Goal: Find specific page/section: Find specific page/section

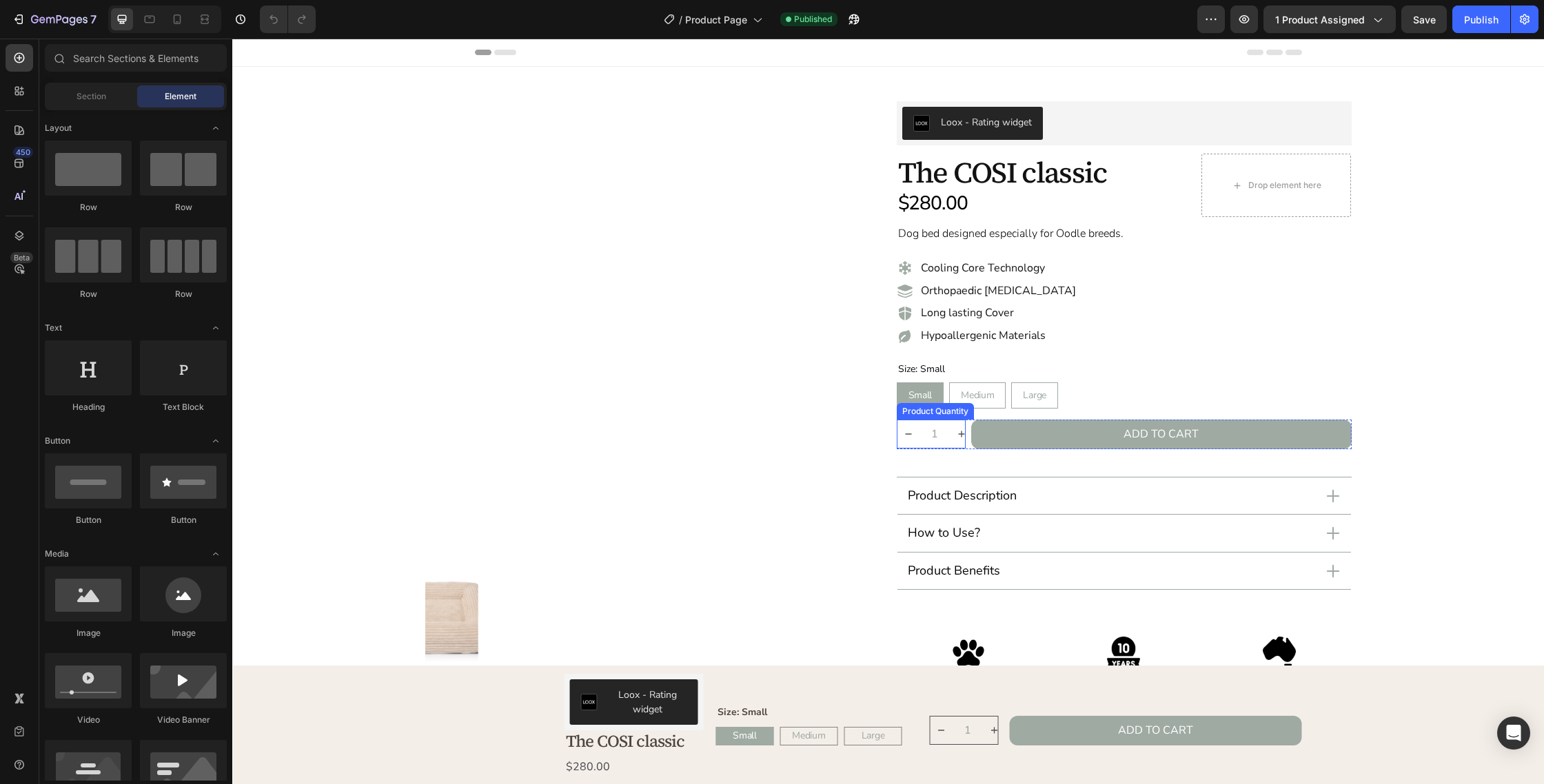
radio input "false"
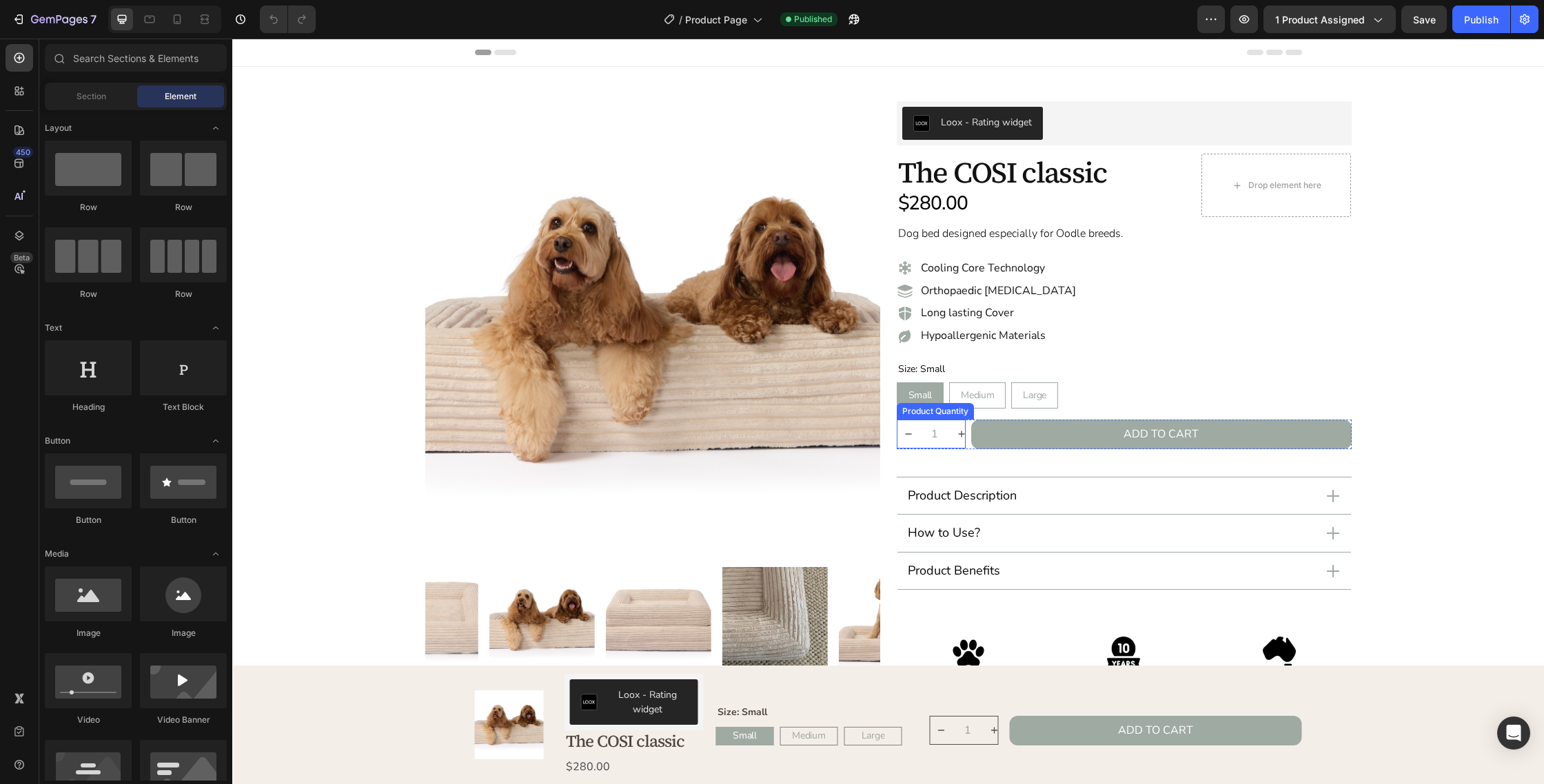
radio input "false"
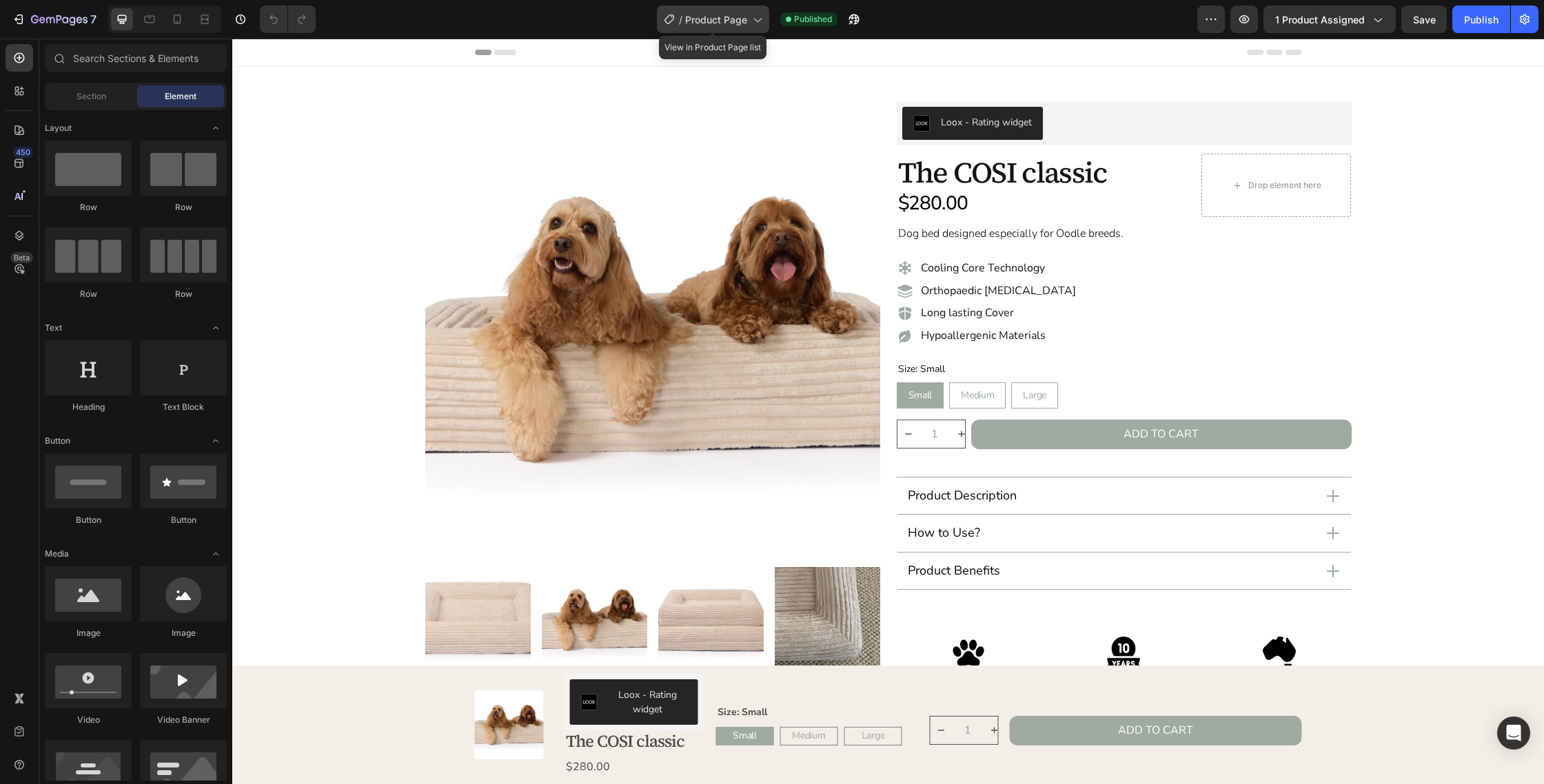
click at [720, 16] on span "Product Page" at bounding box center [716, 20] width 62 height 15
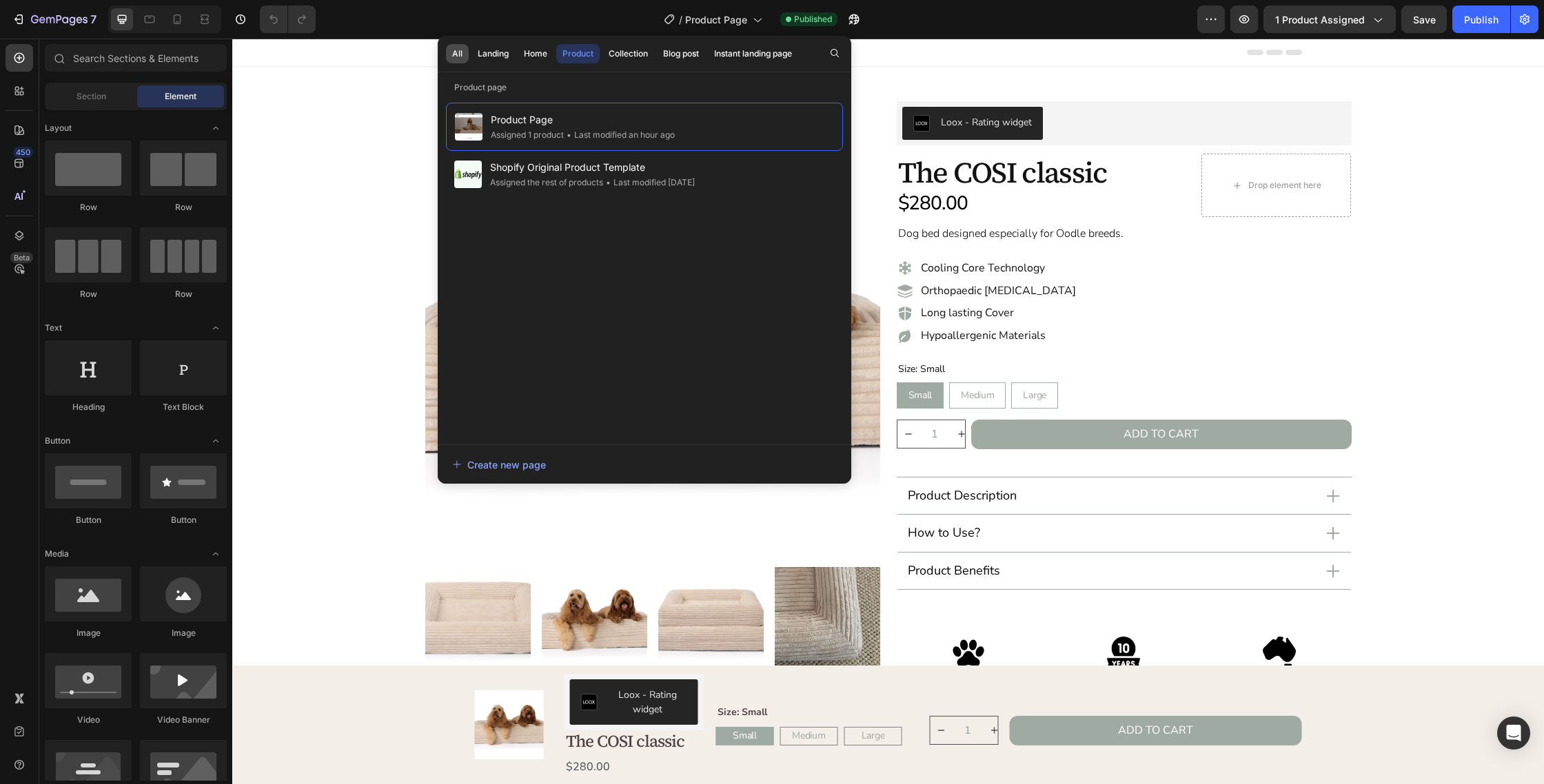
click at [459, 49] on div "All" at bounding box center [457, 53] width 10 height 13
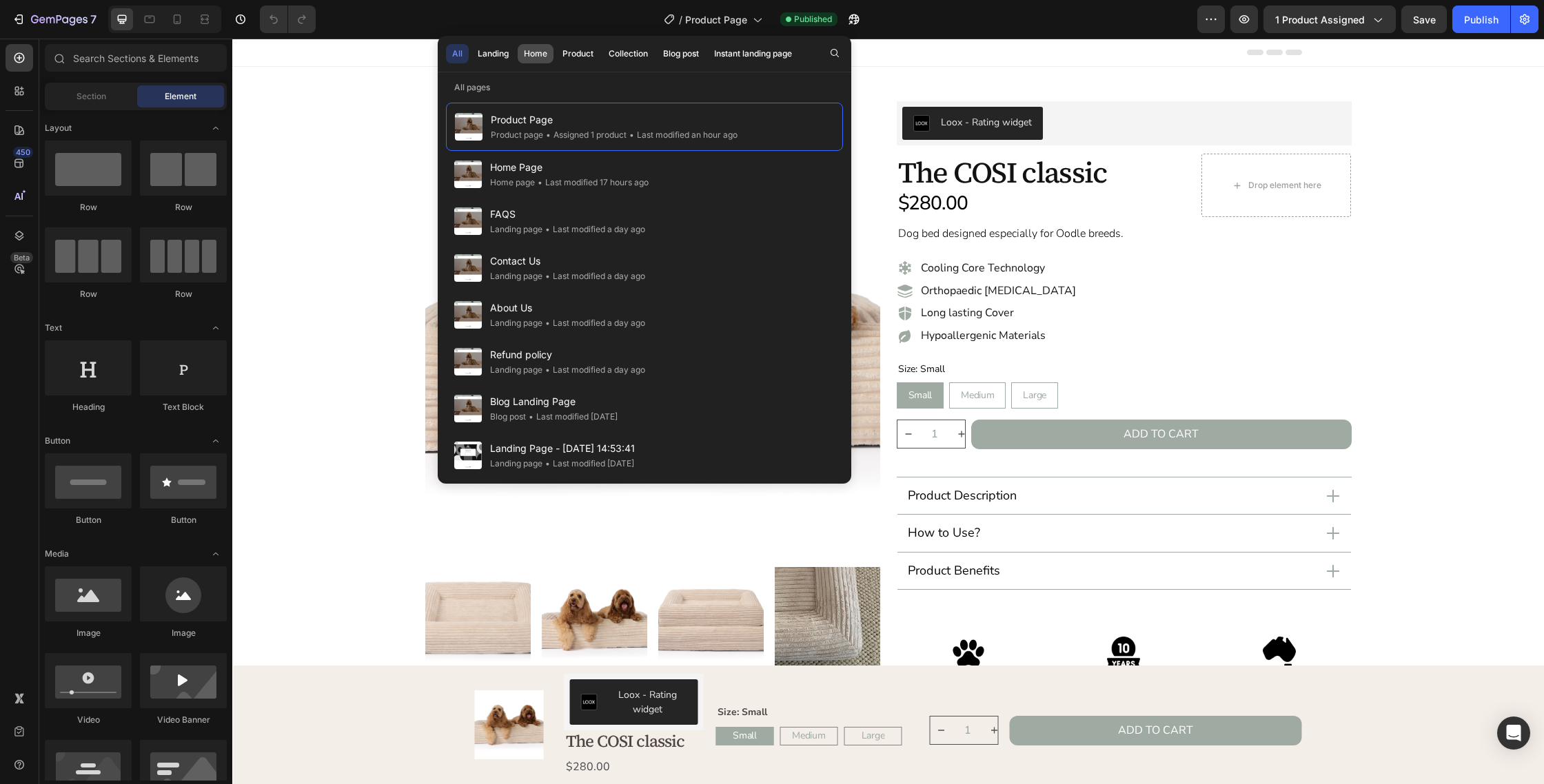
click at [533, 51] on div "Home" at bounding box center [535, 53] width 24 height 13
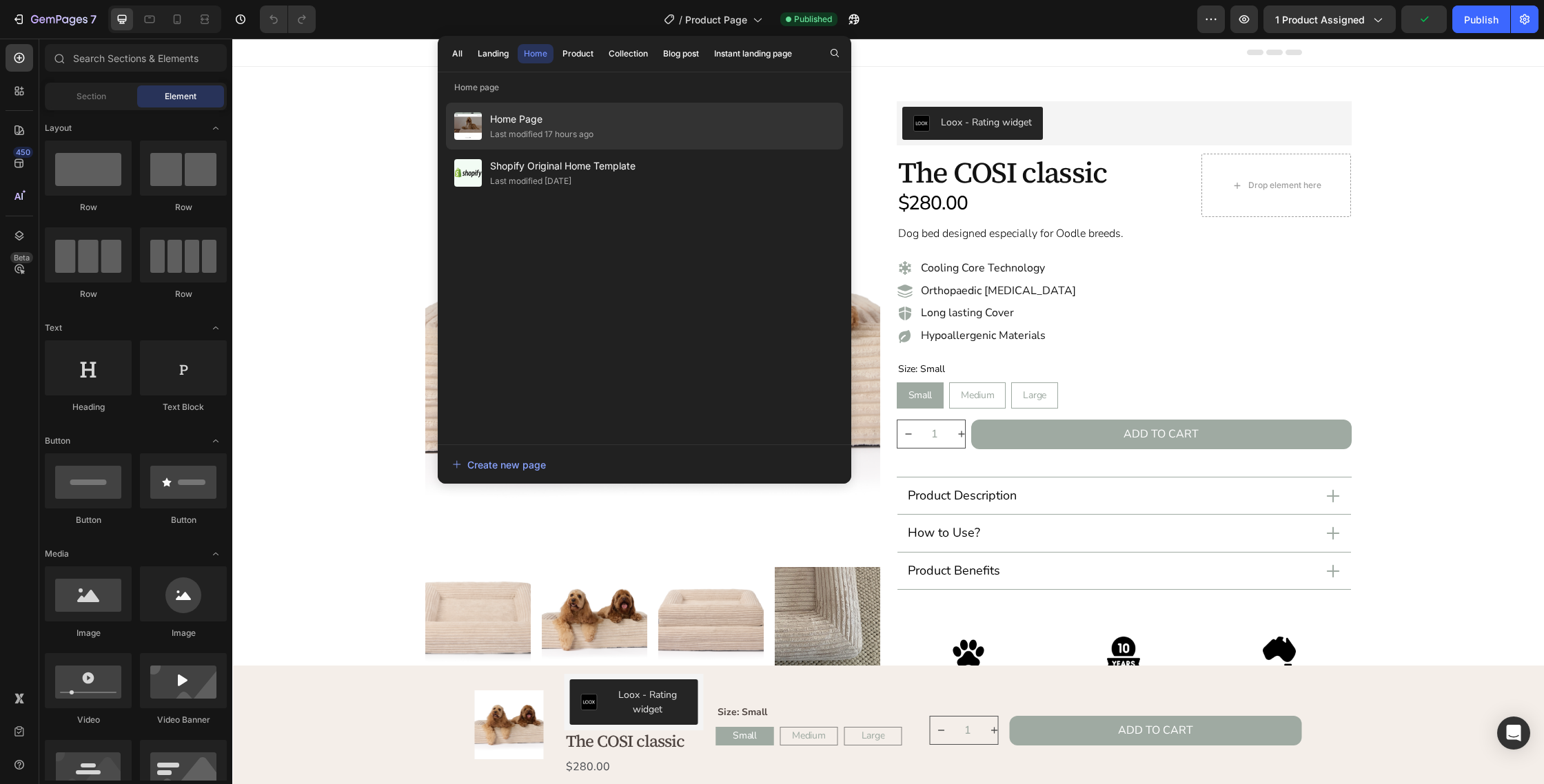
click at [574, 134] on div "Last modified 17 hours ago" at bounding box center [542, 134] width 103 height 14
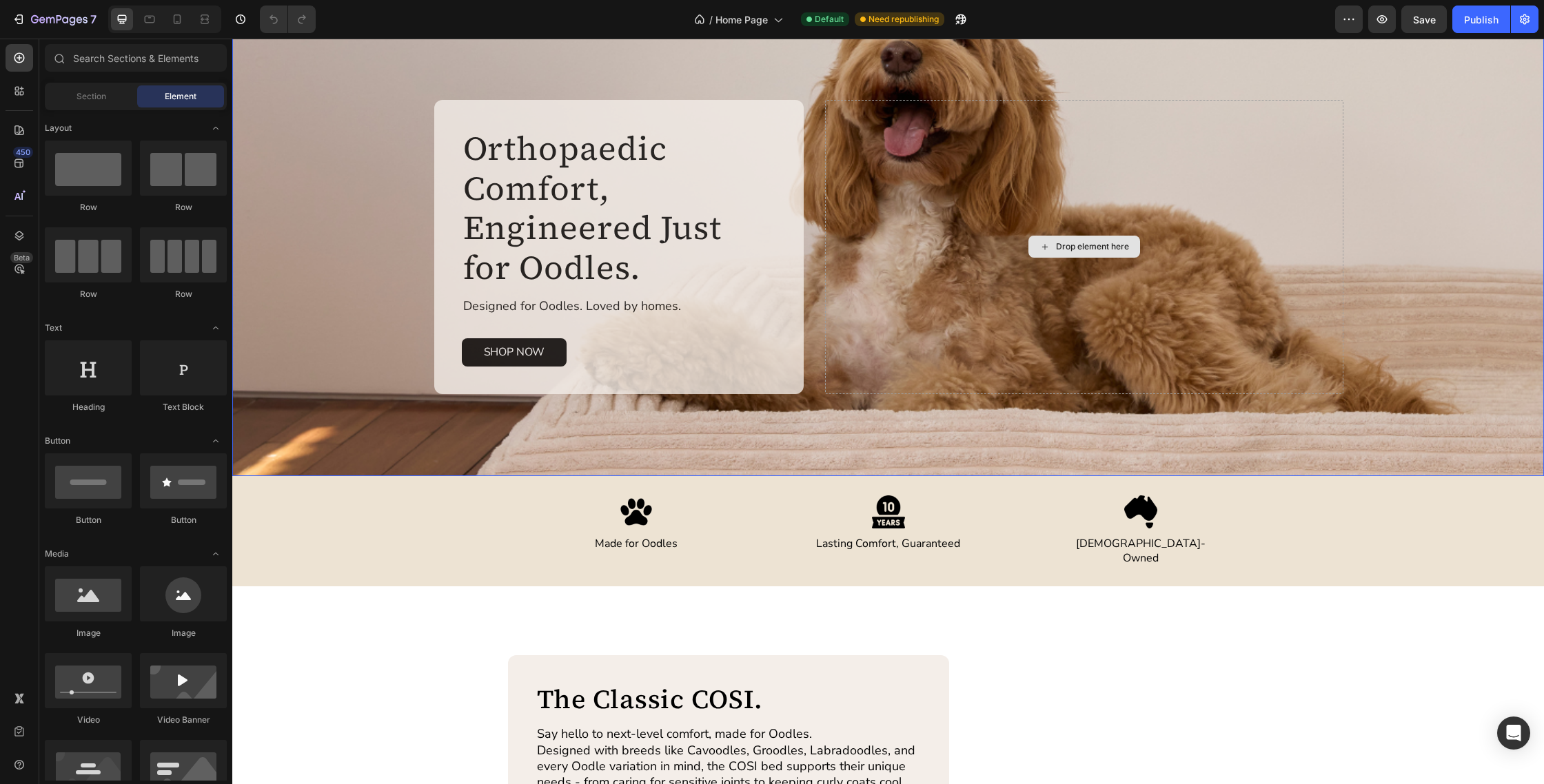
scroll to position [54, 0]
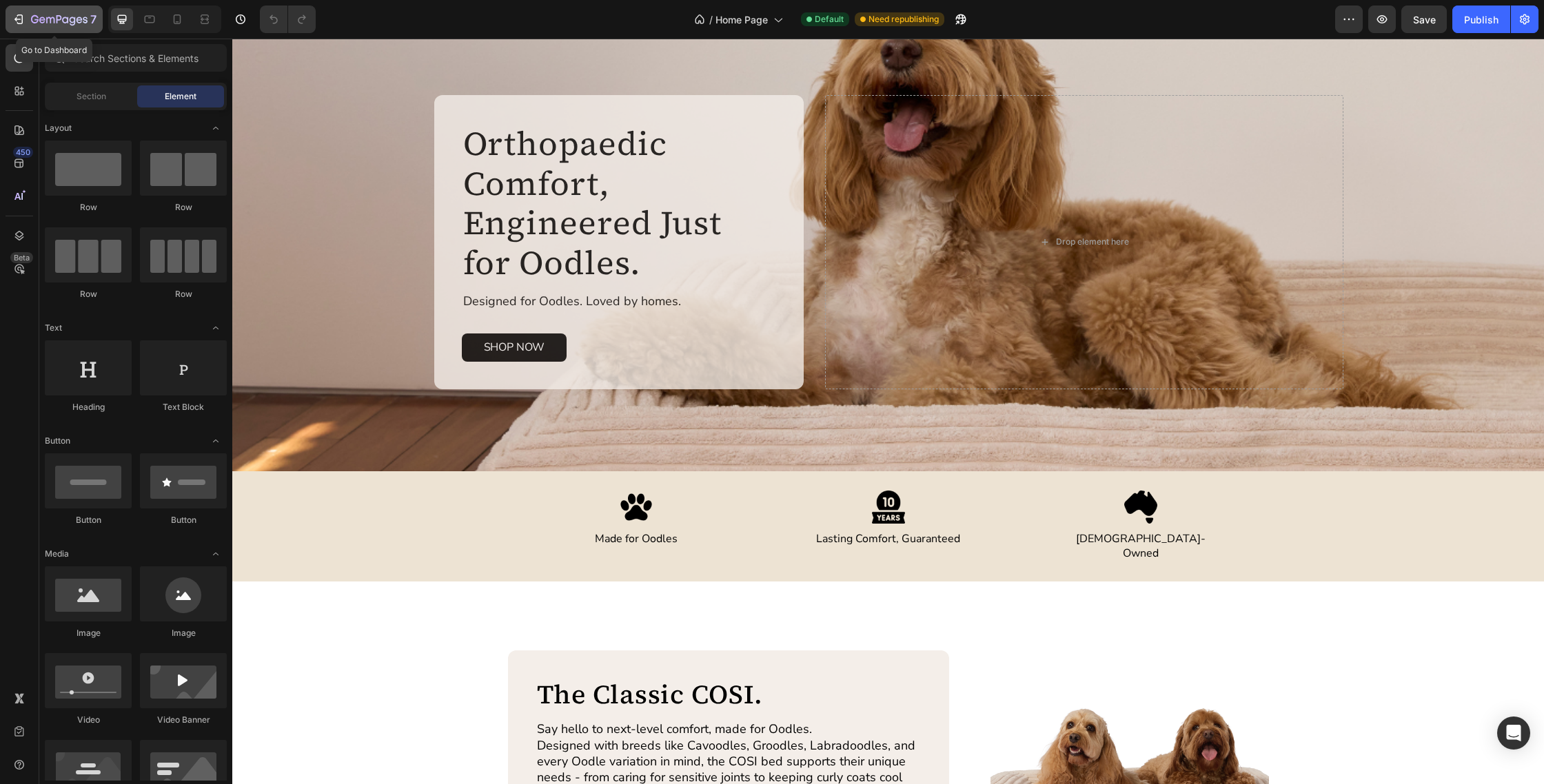
click at [36, 21] on icon "button" at bounding box center [35, 19] width 7 height 8
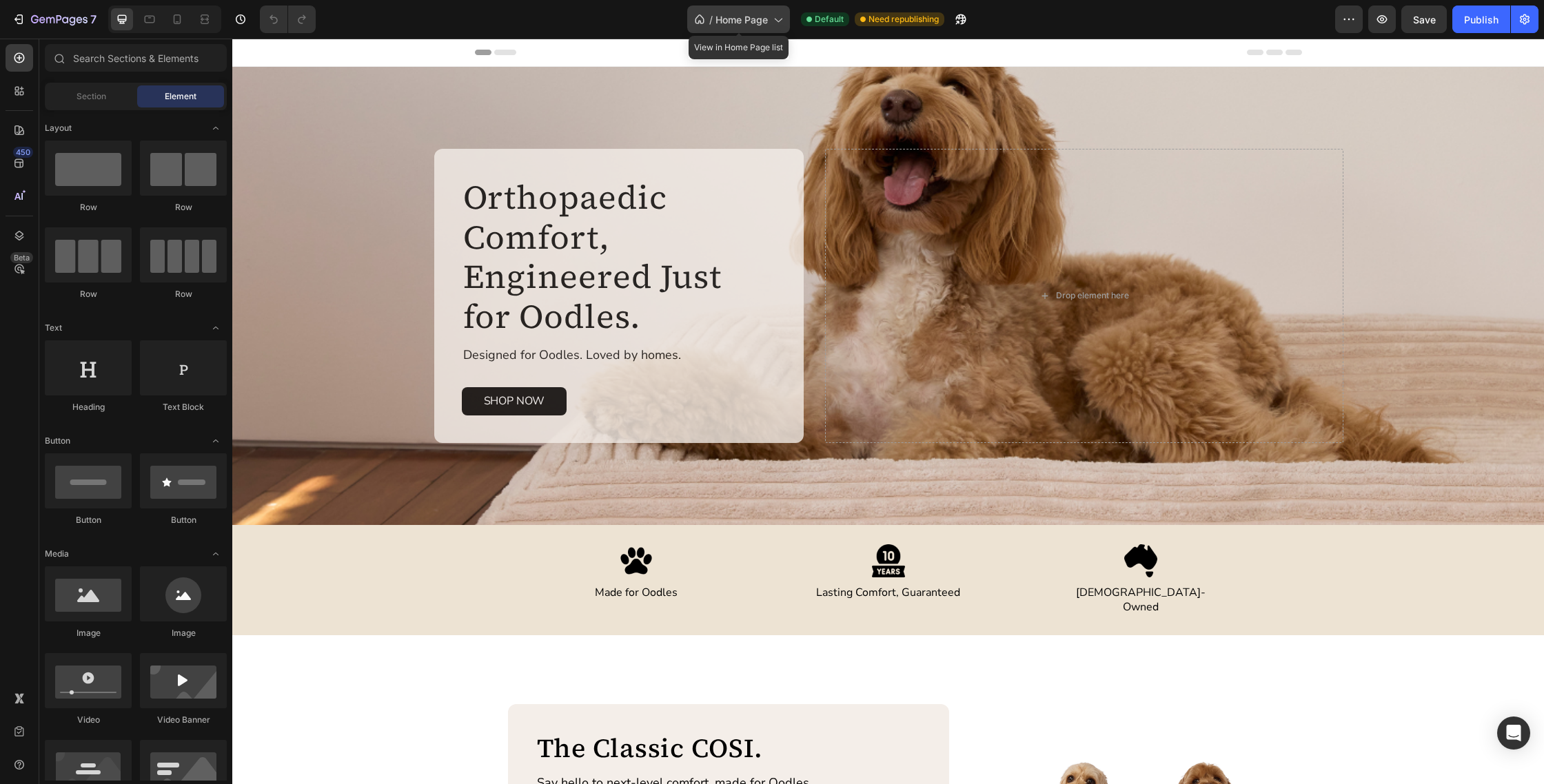
click at [762, 19] on span "Home Page" at bounding box center [741, 20] width 52 height 15
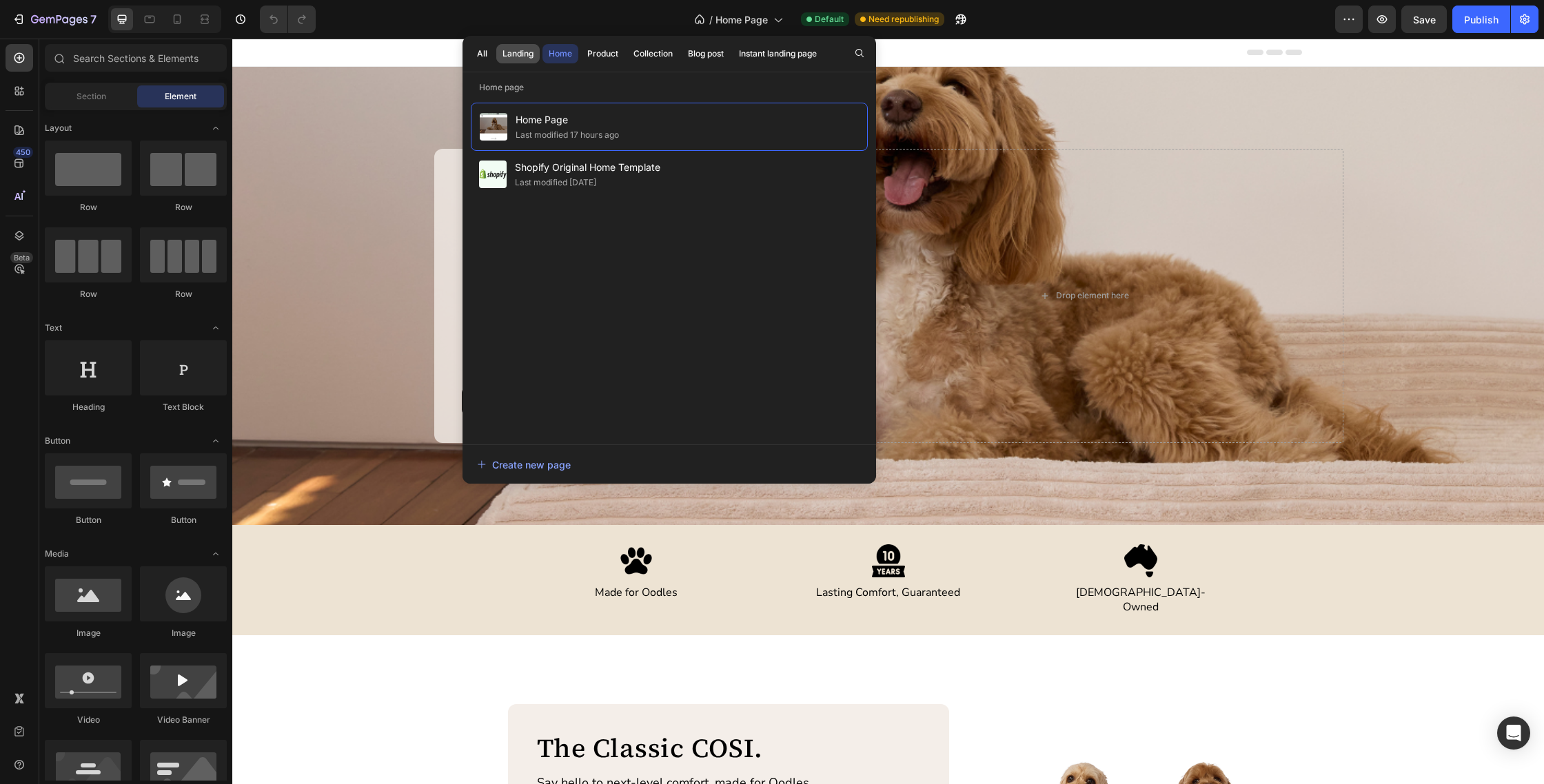
click at [524, 55] on div "Landing" at bounding box center [518, 53] width 31 height 13
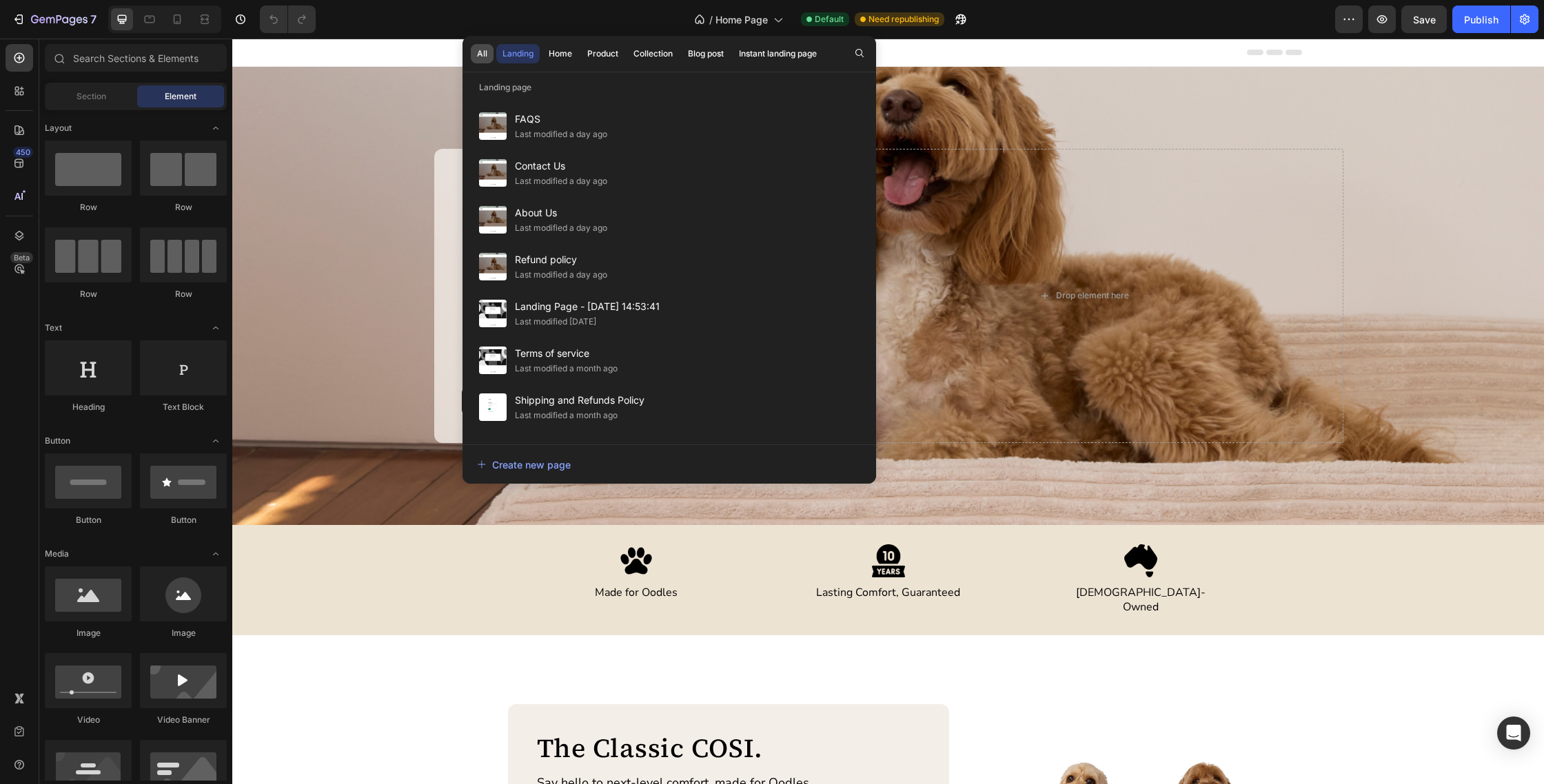
click at [485, 52] on div "All" at bounding box center [482, 53] width 10 height 13
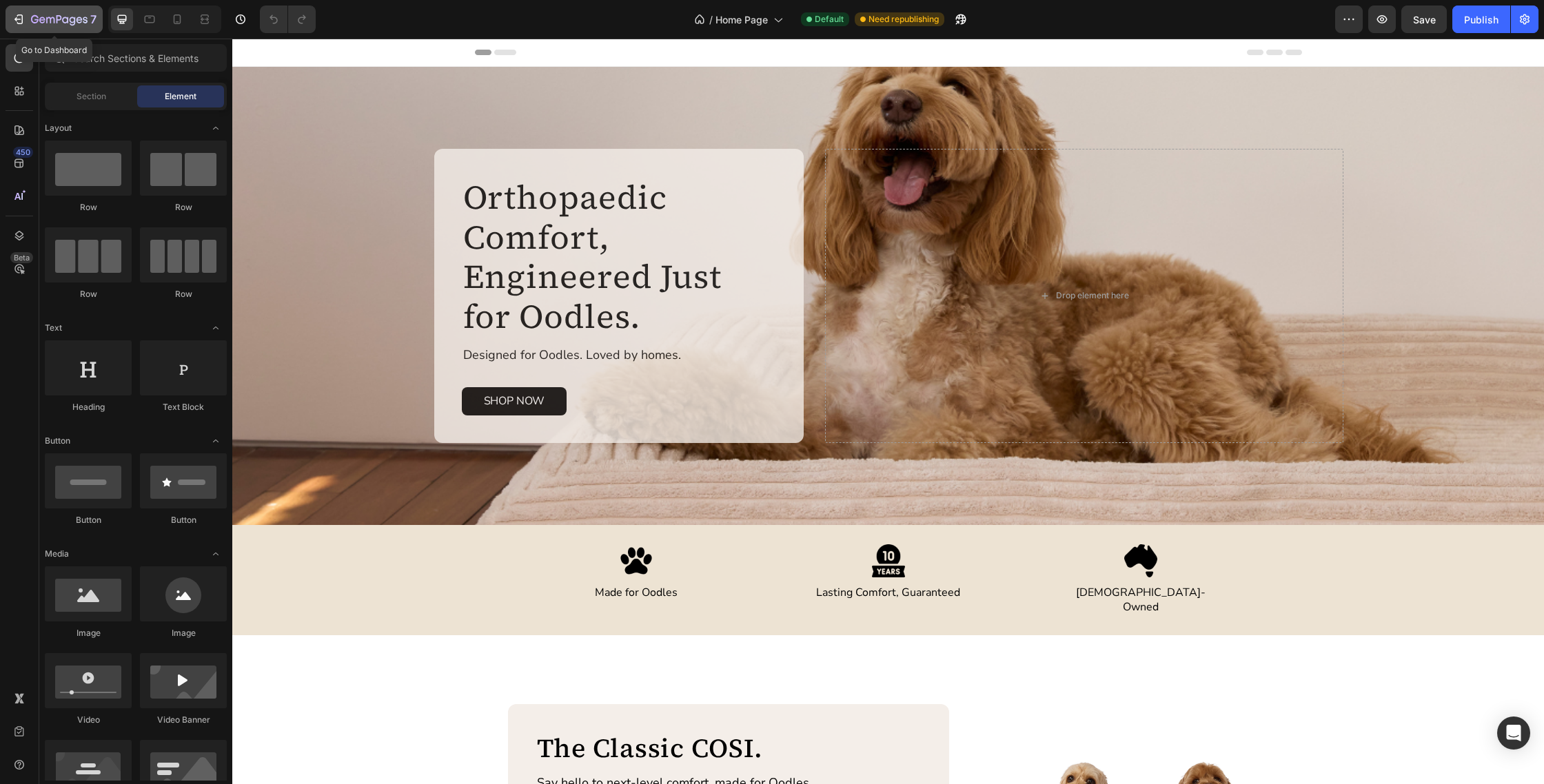
click at [30, 13] on div "7" at bounding box center [54, 19] width 85 height 16
